Goal: Find specific page/section: Find specific page/section

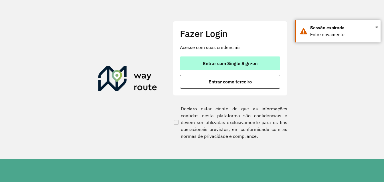
click at [225, 62] on span "Entrar com Single Sign-on" at bounding box center [230, 63] width 55 height 5
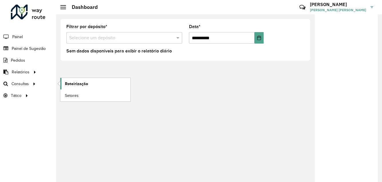
click at [79, 79] on link "Roteirização" at bounding box center [95, 83] width 70 height 11
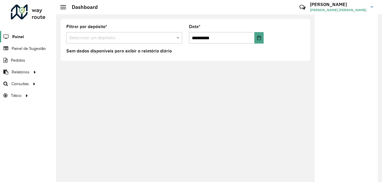
click at [22, 39] on span "Painel" at bounding box center [18, 37] width 12 height 6
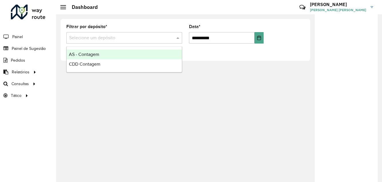
click at [146, 37] on input "text" at bounding box center [118, 38] width 99 height 7
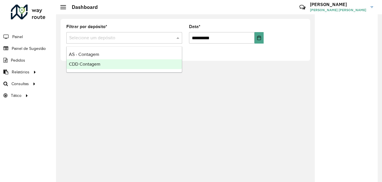
click at [131, 65] on div "CDD Contagem" at bounding box center [124, 64] width 115 height 10
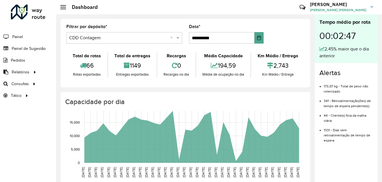
click at [0, 0] on span "Clientes" at bounding box center [0, 0] width 0 height 0
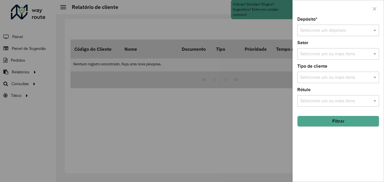
click at [351, 29] on input "text" at bounding box center [332, 30] width 65 height 7
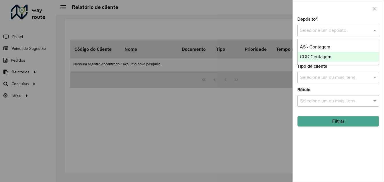
click at [342, 57] on div "CDD Contagem" at bounding box center [337, 57] width 81 height 10
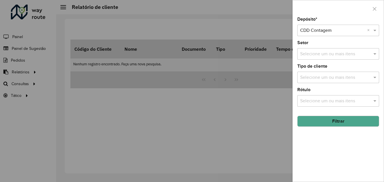
click at [332, 124] on button "Filtrar" at bounding box center [338, 120] width 82 height 11
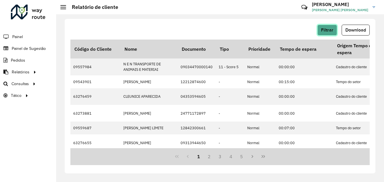
click at [331, 29] on span "Filtrar" at bounding box center [327, 29] width 12 height 5
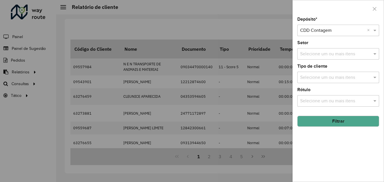
click at [320, 76] on input "text" at bounding box center [334, 77] width 73 height 7
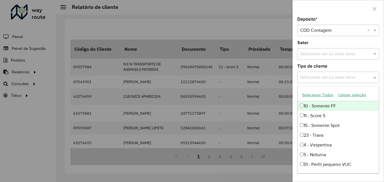
click at [320, 76] on input "text" at bounding box center [334, 77] width 73 height 7
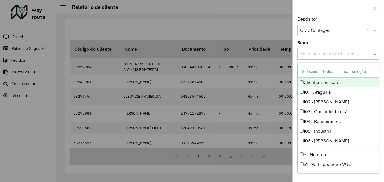
click at [324, 55] on input "text" at bounding box center [334, 54] width 73 height 7
click at [340, 41] on div "Setor Selecione um ou mais itens" at bounding box center [338, 50] width 82 height 19
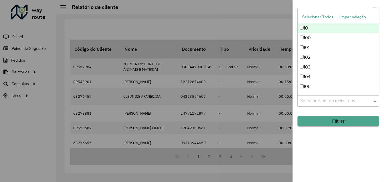
click at [323, 100] on input "text" at bounding box center [334, 100] width 73 height 7
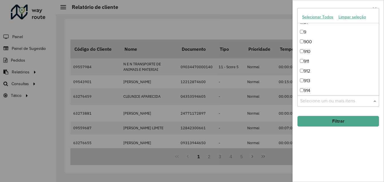
scroll to position [777, 0]
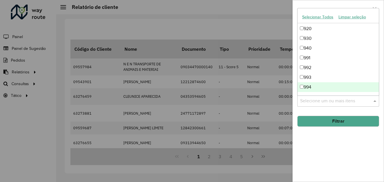
click at [315, 113] on hb-field-button "Filtrar" at bounding box center [338, 118] width 82 height 15
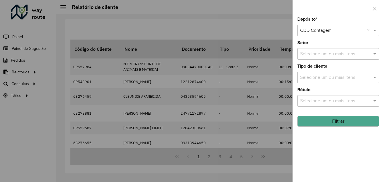
click at [222, 84] on div at bounding box center [192, 91] width 384 height 182
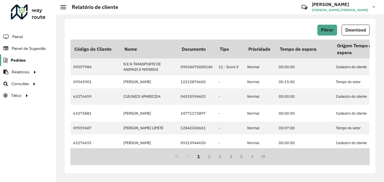
click at [22, 59] on span "Pedidos" at bounding box center [18, 60] width 15 height 6
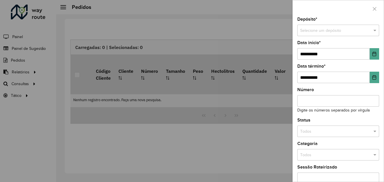
click at [276, 25] on div at bounding box center [192, 91] width 384 height 182
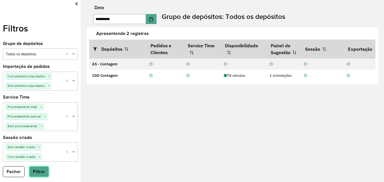
click at [40, 173] on button "Filtrar" at bounding box center [39, 171] width 20 height 11
